Goal: Book appointment/travel/reservation

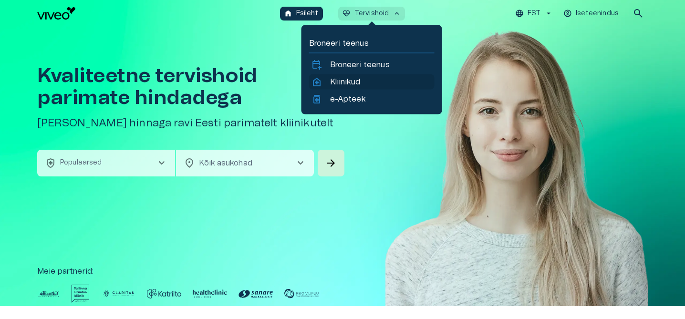
click at [345, 81] on p "Kliinikud" at bounding box center [345, 81] width 30 height 11
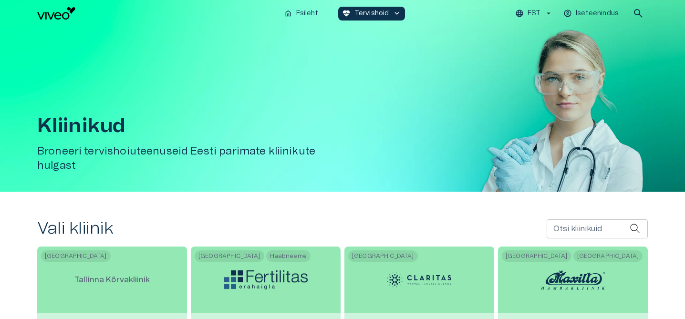
click at [635, 15] on span "search" at bounding box center [637, 13] width 11 height 11
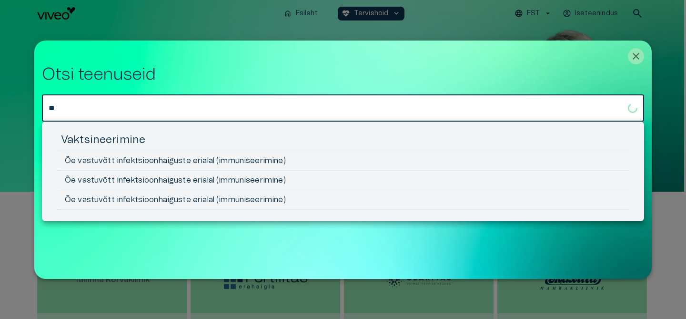
type input "*"
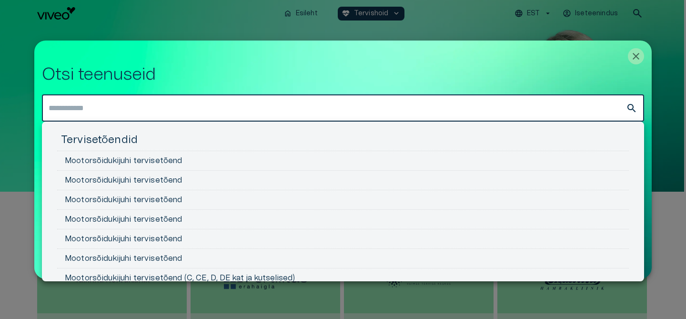
click at [464, 28] on div at bounding box center [343, 159] width 686 height 319
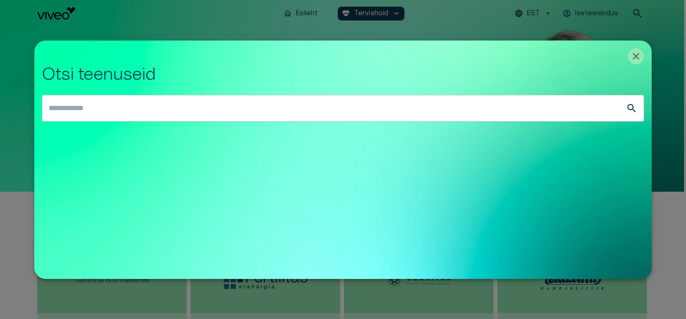
click at [380, 18] on div at bounding box center [343, 159] width 686 height 319
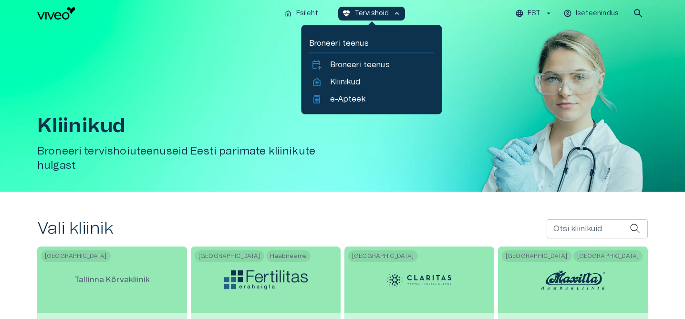
click at [236, 155] on h5 "Broneeri tervishoiuteenuseid Eesti parimate kliinikute hulgast" at bounding box center [191, 158] width 309 height 28
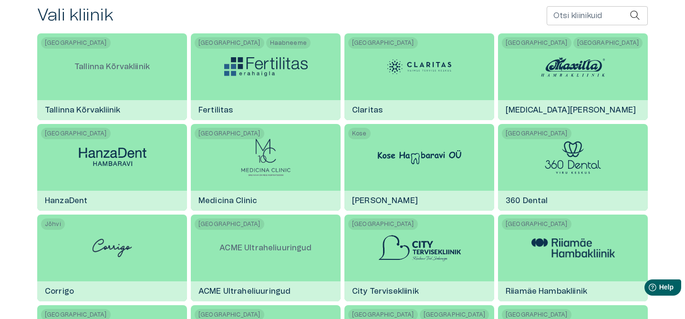
scroll to position [214, 0]
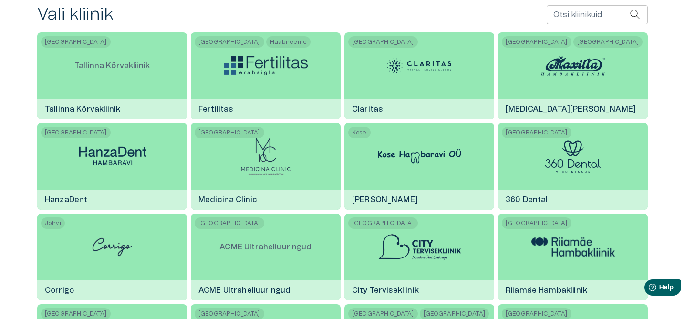
click at [576, 19] on input "Otsi kliinikuid" at bounding box center [587, 14] width 83 height 19
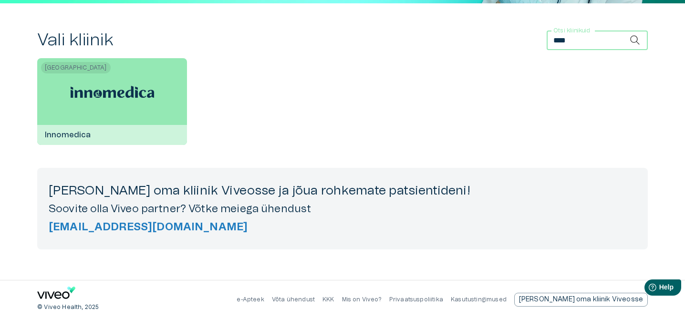
scroll to position [188, 0]
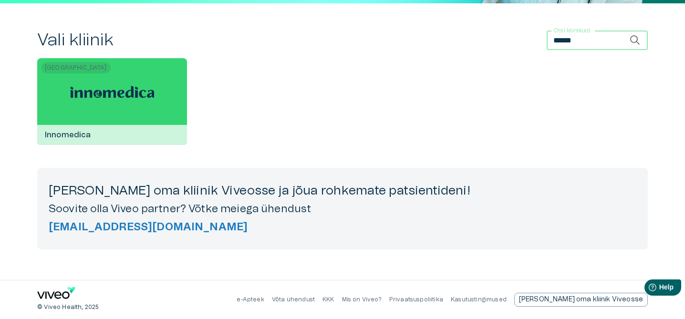
type input "******"
click at [96, 75] on div at bounding box center [112, 91] width 83 height 67
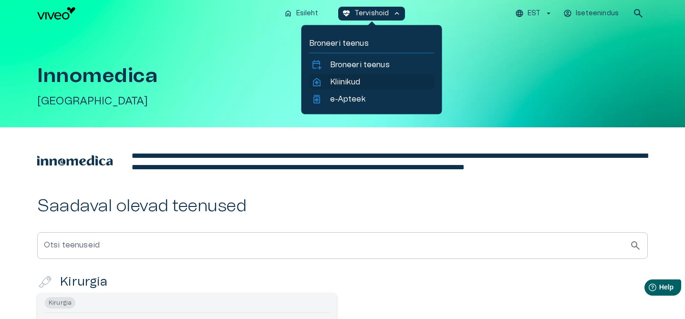
click at [345, 84] on p "Kliinikud" at bounding box center [345, 81] width 30 height 11
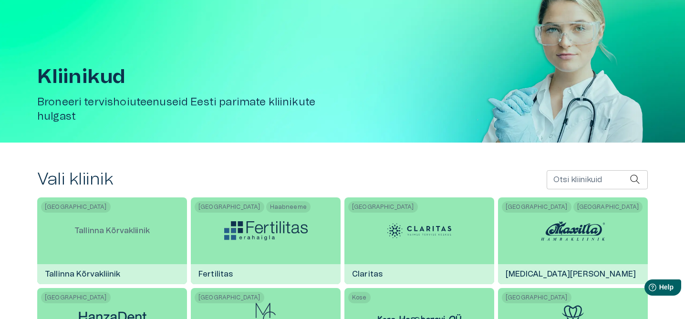
scroll to position [62, 0]
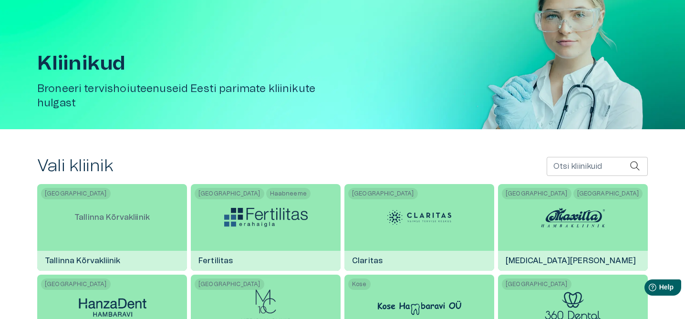
click at [578, 172] on input "Otsi kliinikuid" at bounding box center [587, 166] width 83 height 19
type input "*"
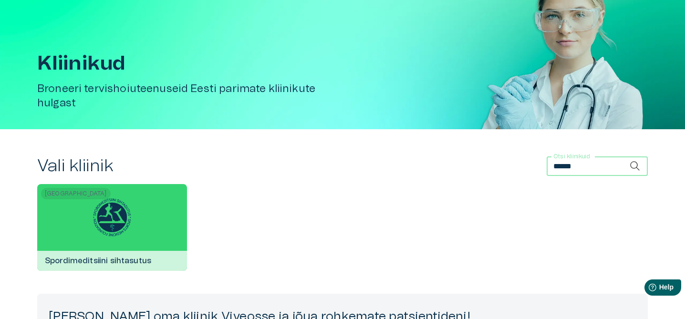
type input "******"
click at [109, 229] on img at bounding box center [112, 217] width 38 height 38
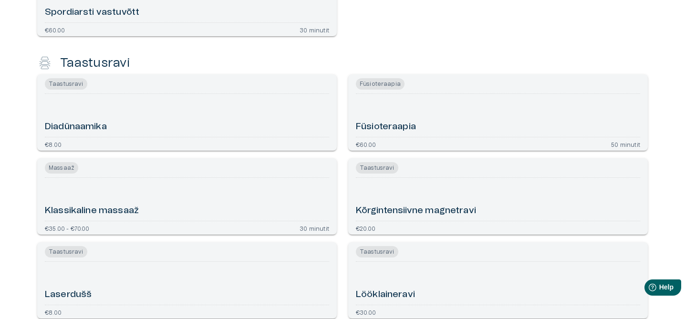
scroll to position [539, 0]
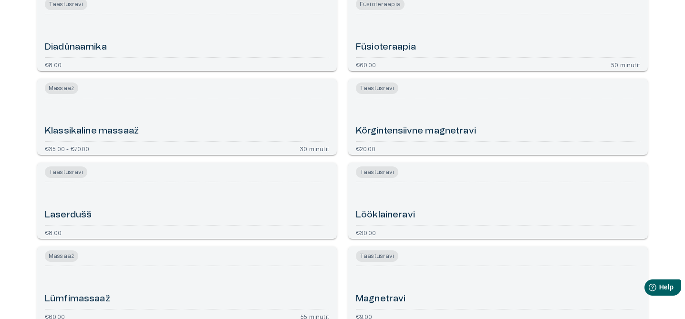
click at [381, 52] on h6 "Füsioteraapia" at bounding box center [386, 47] width 60 height 13
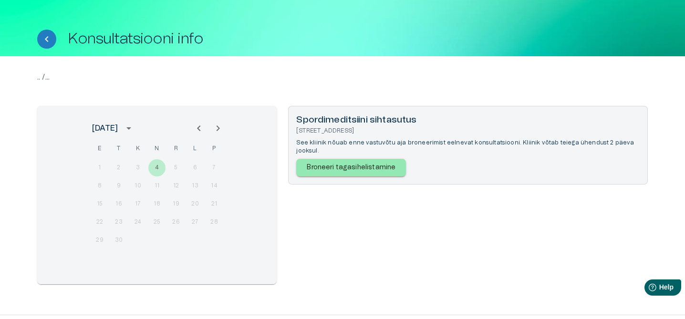
scroll to position [63, 0]
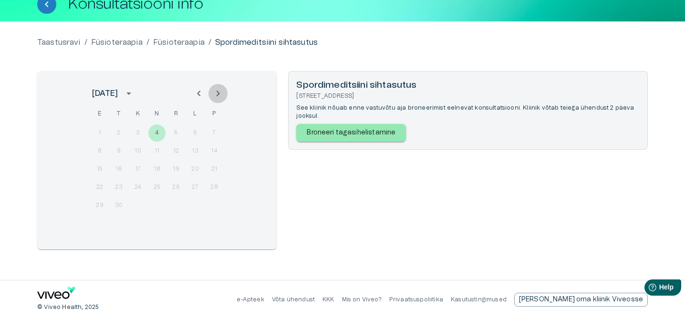
click at [219, 93] on icon "Next month" at bounding box center [217, 94] width 3 height 6
click at [206, 94] on button "Previous month" at bounding box center [198, 93] width 19 height 19
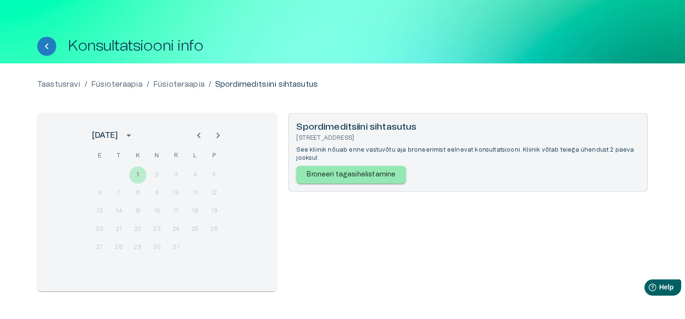
scroll to position [41, 0]
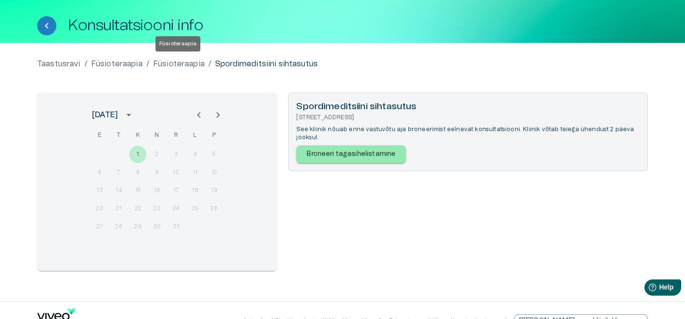
click at [175, 63] on p "Füsioteraapia" at bounding box center [178, 63] width 51 height 11
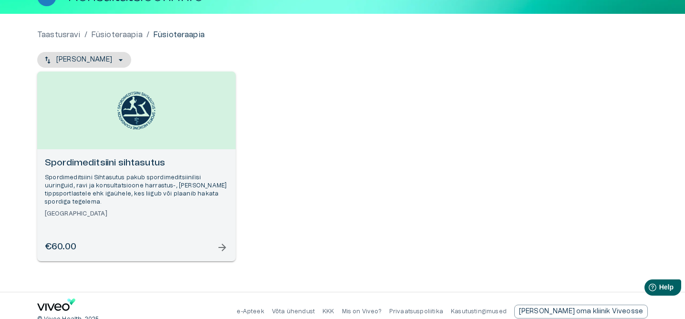
scroll to position [82, 0]
